Goal: Task Accomplishment & Management: Use online tool/utility

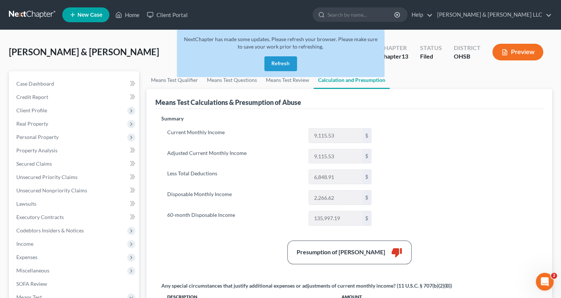
click at [277, 66] on button "Refresh" at bounding box center [280, 63] width 33 height 15
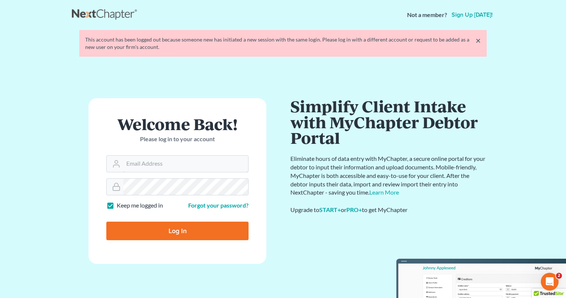
type input "[PERSON_NAME][EMAIL_ADDRESS][DOMAIN_NAME]"
click at [196, 226] on input "Log In" at bounding box center [177, 231] width 142 height 19
type input "Thinking..."
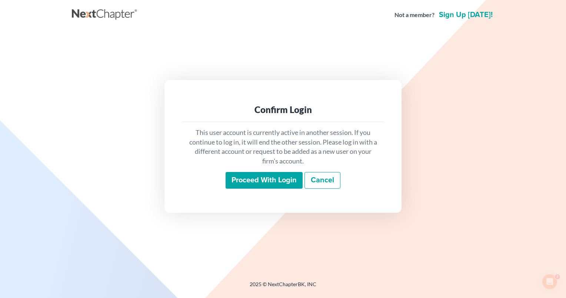
click at [251, 182] on input "Proceed with login" at bounding box center [264, 180] width 77 height 17
